Goal: Find specific page/section: Find specific page/section

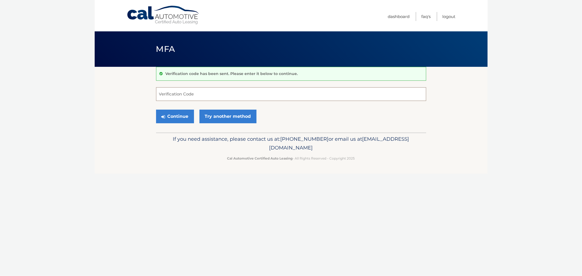
click at [181, 96] on input "Verification Code" at bounding box center [291, 94] width 270 height 14
type input "687094"
click at [156, 110] on button "Continue" at bounding box center [175, 117] width 38 height 14
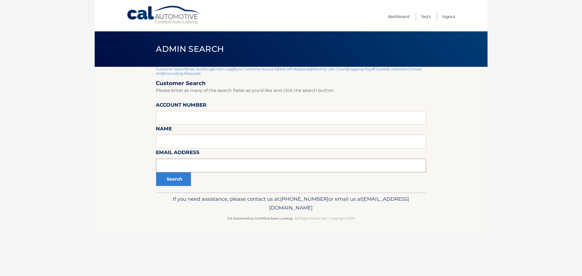
click at [188, 166] on input "text" at bounding box center [291, 166] width 270 height 14
paste input "akarina83@icloud.com"
type input "akarina83@icloud.com"
click at [179, 179] on button "Search" at bounding box center [173, 179] width 35 height 14
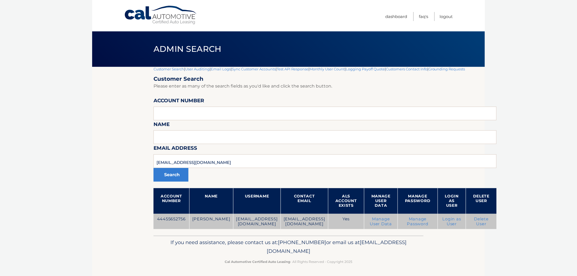
click at [169, 219] on td "44455652756" at bounding box center [172, 222] width 36 height 16
